Goal: Task Accomplishment & Management: Manage account settings

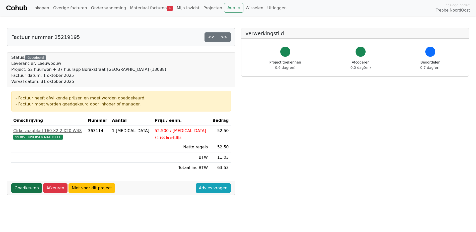
click at [27, 188] on link "Goedkeuren" at bounding box center [26, 188] width 31 height 10
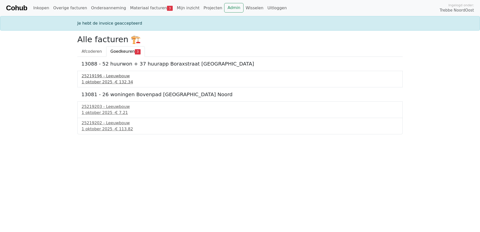
click at [108, 82] on div "1 oktober 2025 - € 132.34" at bounding box center [240, 82] width 317 height 6
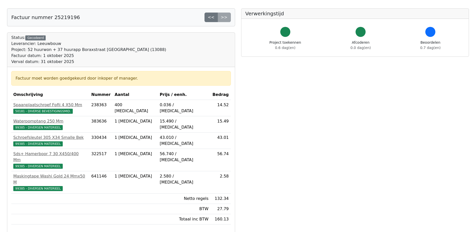
scroll to position [50, 0]
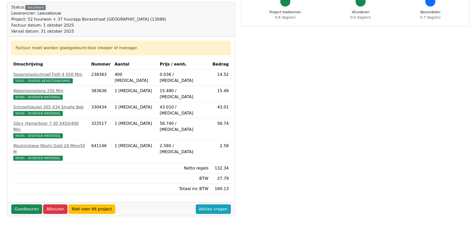
click at [29, 202] on div "Goedkeuren Afkeuren Niet voor dit project Advies vragen" at bounding box center [121, 209] width 228 height 14
click at [26, 204] on link "Goedkeuren" at bounding box center [26, 209] width 31 height 10
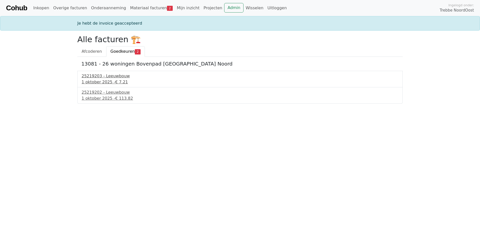
click at [111, 81] on div "1 oktober 2025 - € 7.21" at bounding box center [240, 82] width 317 height 6
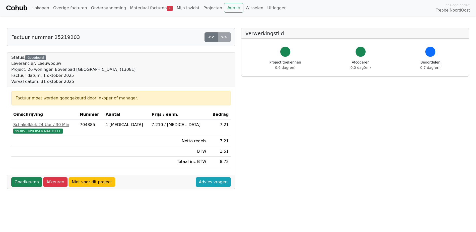
scroll to position [25, 0]
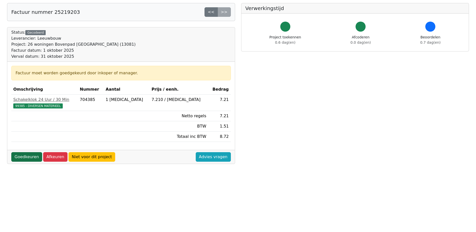
click at [24, 157] on link "Goedkeuren" at bounding box center [26, 157] width 31 height 10
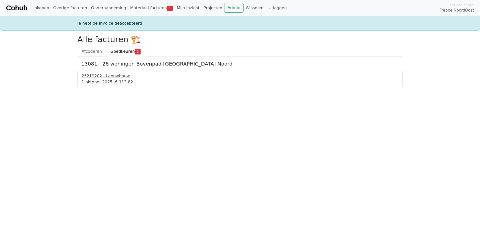
click at [89, 78] on div "25219202 - Leeuwbouw" at bounding box center [240, 76] width 317 height 6
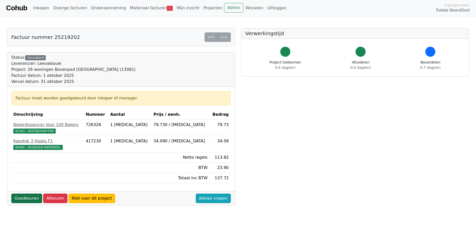
click at [20, 196] on link "Goedkeuren" at bounding box center [26, 199] width 31 height 10
